Goal: Task Accomplishment & Management: Use online tool/utility

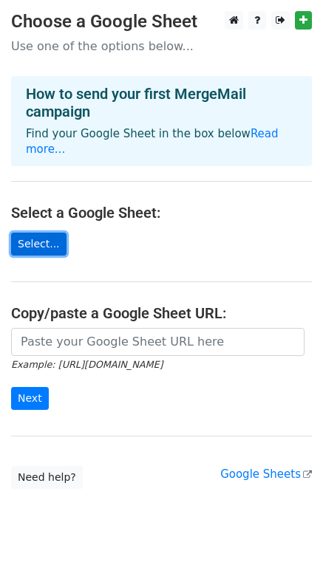
click at [66, 247] on link "Select..." at bounding box center [38, 244] width 55 height 23
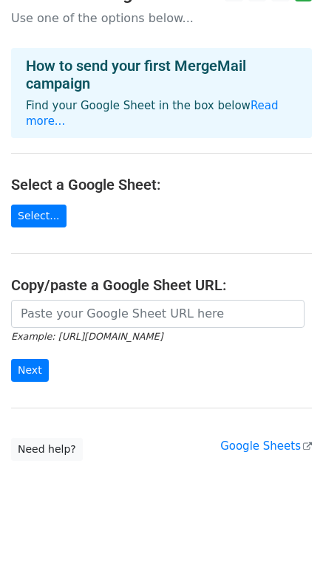
scroll to position [60, 0]
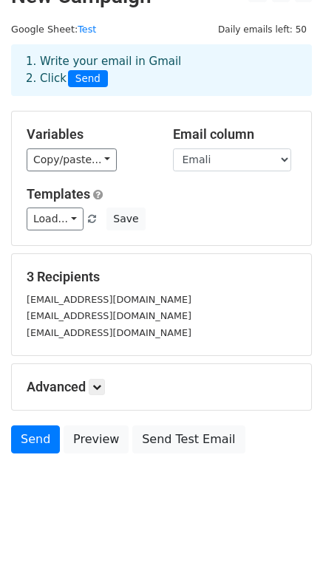
scroll to position [80, 0]
click at [105, 379] on link at bounding box center [97, 387] width 16 height 16
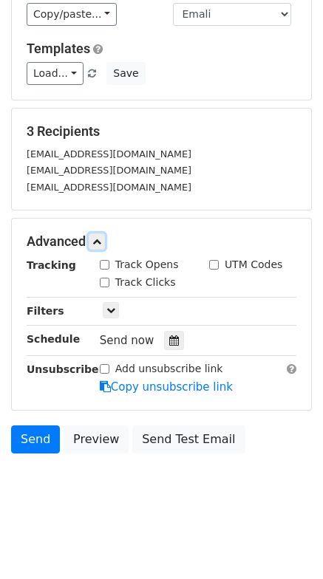
scroll to position [200, 0]
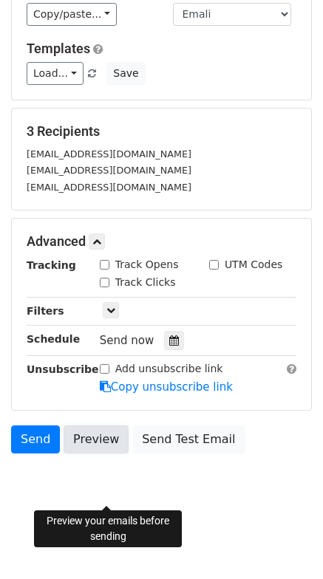
click at [102, 454] on link "Preview" at bounding box center [96, 440] width 65 height 28
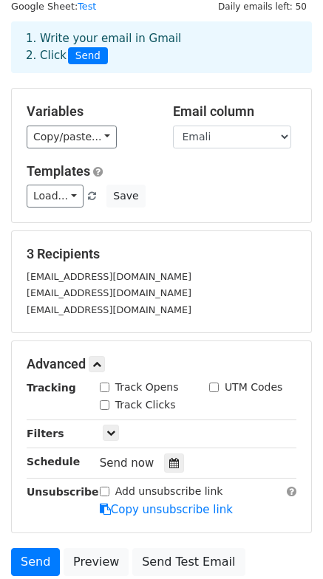
scroll to position [10, 0]
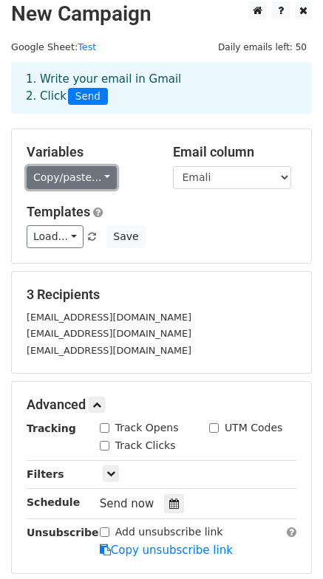
click at [117, 189] on link "Copy/paste..." at bounding box center [72, 177] width 90 height 23
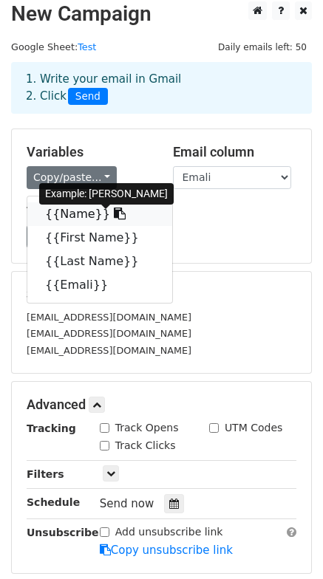
click at [85, 226] on link "{{Name}}" at bounding box center [99, 215] width 145 height 24
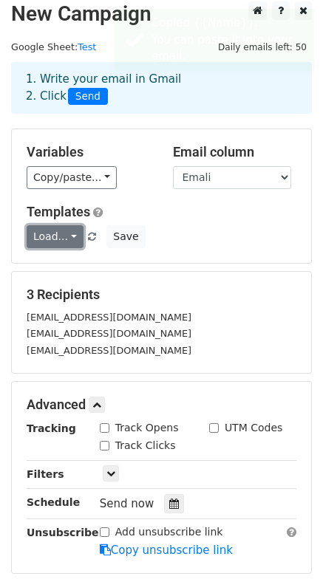
click at [84, 248] on link "Load..." at bounding box center [55, 236] width 57 height 23
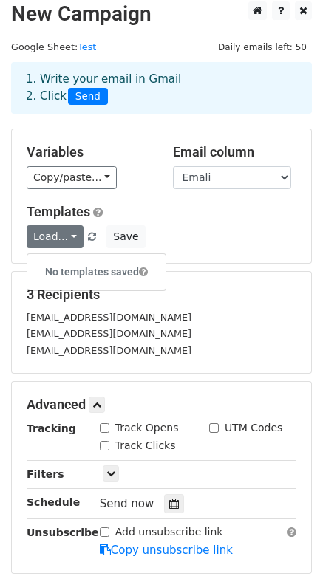
click at [247, 248] on div "Load... No templates saved Save" at bounding box center [162, 236] width 292 height 23
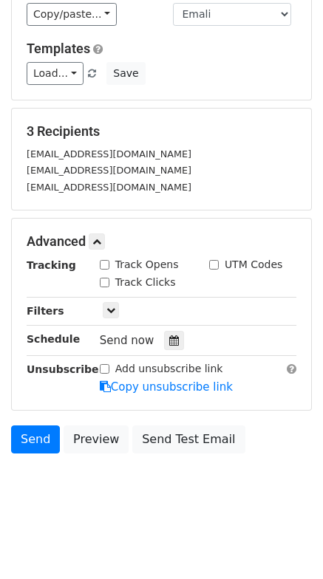
scroll to position [225, 0]
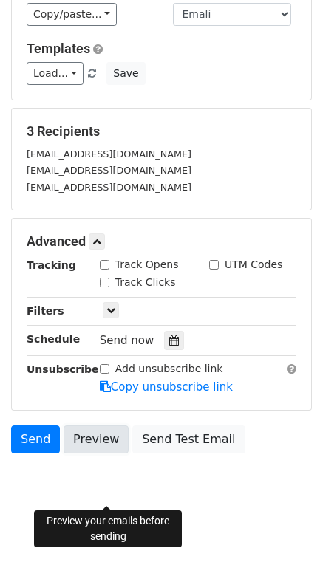
click at [112, 438] on link "Preview" at bounding box center [96, 440] width 65 height 28
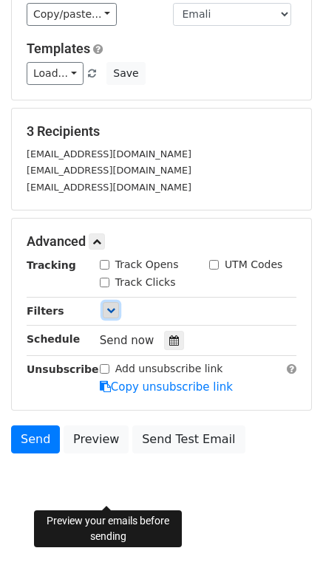
click at [115, 306] on icon at bounding box center [110, 310] width 9 height 9
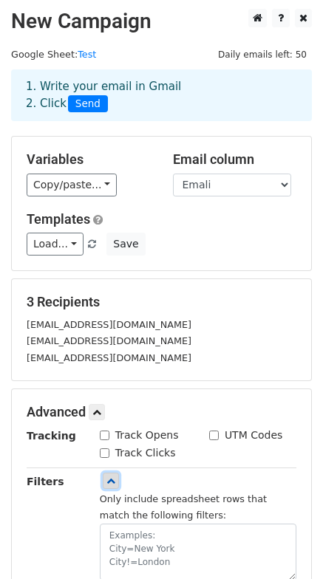
scroll to position [0, 0]
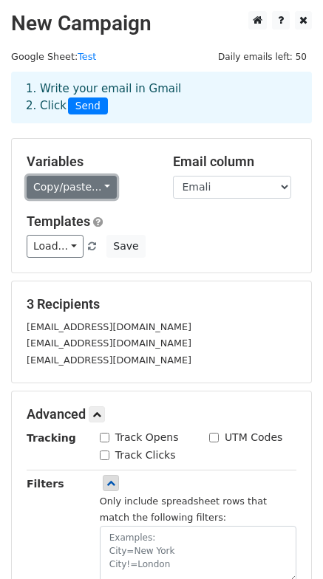
click at [117, 199] on link "Copy/paste..." at bounding box center [72, 187] width 90 height 23
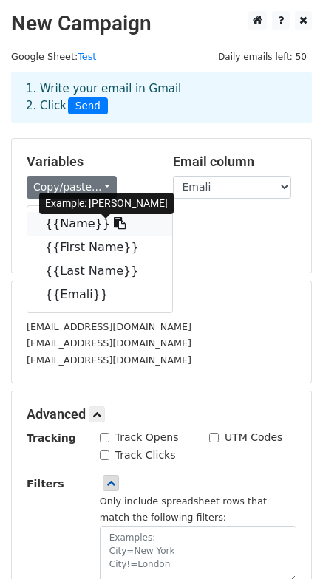
click at [78, 236] on link "{{Name}}" at bounding box center [99, 224] width 145 height 24
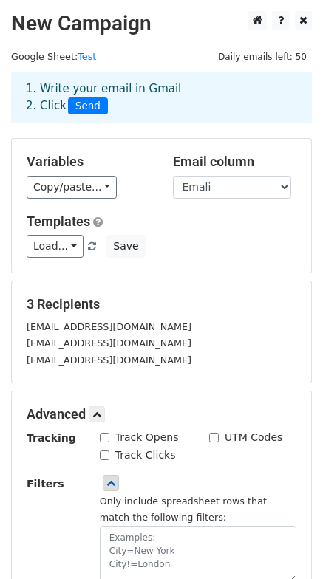
scroll to position [316, 0]
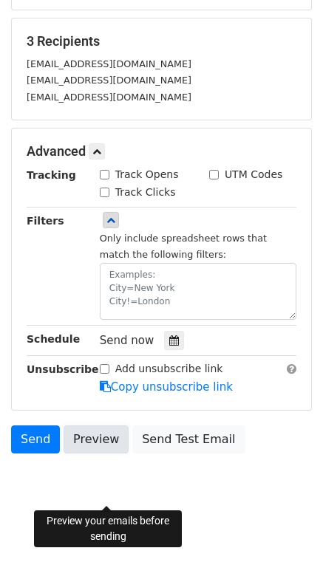
click at [104, 441] on link "Preview" at bounding box center [96, 440] width 65 height 28
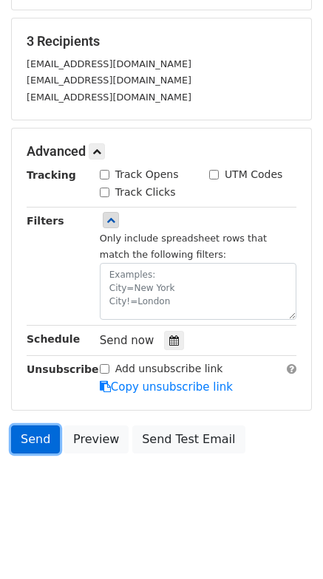
click at [46, 446] on link "Send" at bounding box center [35, 440] width 49 height 28
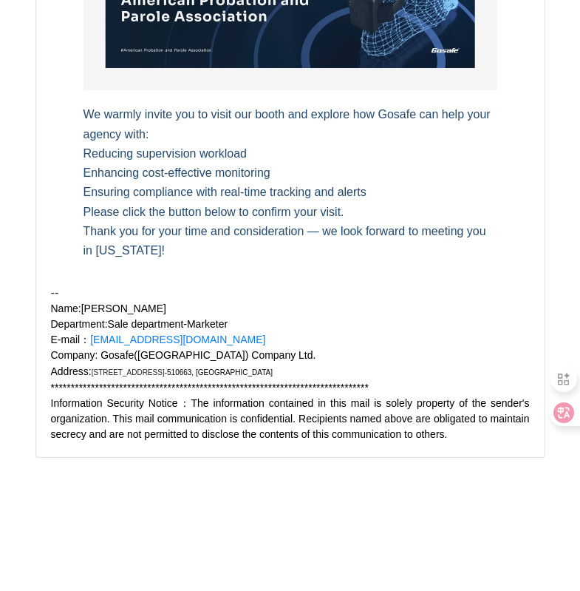
scroll to position [2494, 0]
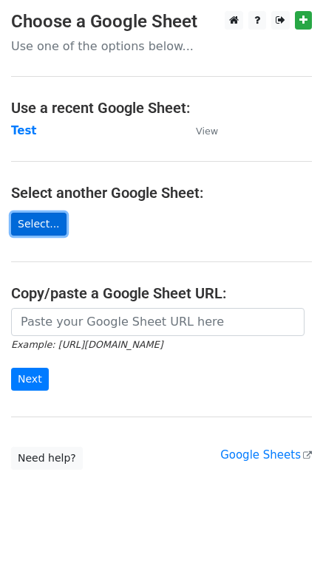
click at [30, 236] on link "Select..." at bounding box center [38, 224] width 55 height 23
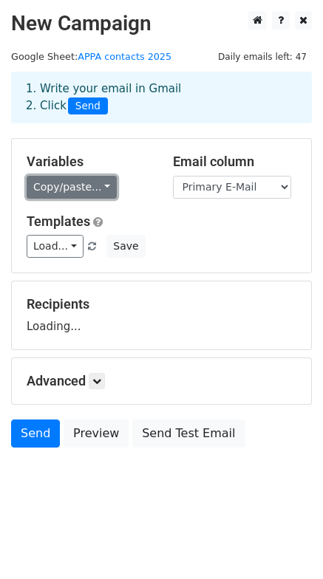
click at [117, 199] on link "Copy/paste..." at bounding box center [72, 187] width 90 height 23
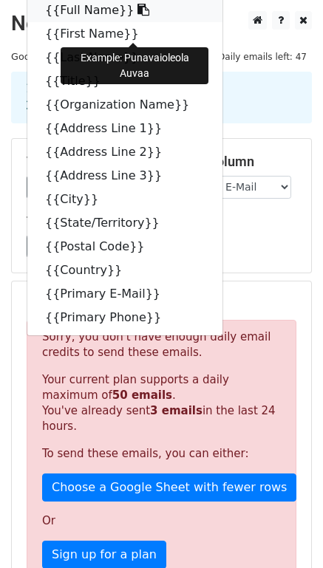
click at [89, 22] on link "{{Full Name}}" at bounding box center [124, 11] width 195 height 24
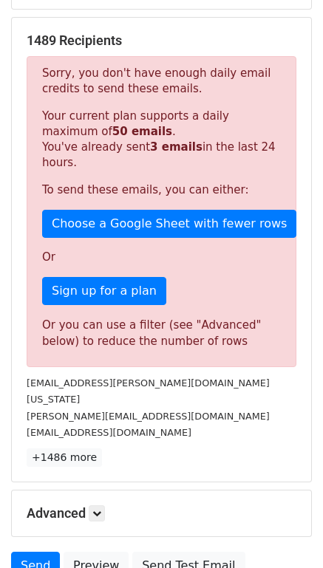
scroll to position [289, 0]
